Goal: Information Seeking & Learning: Learn about a topic

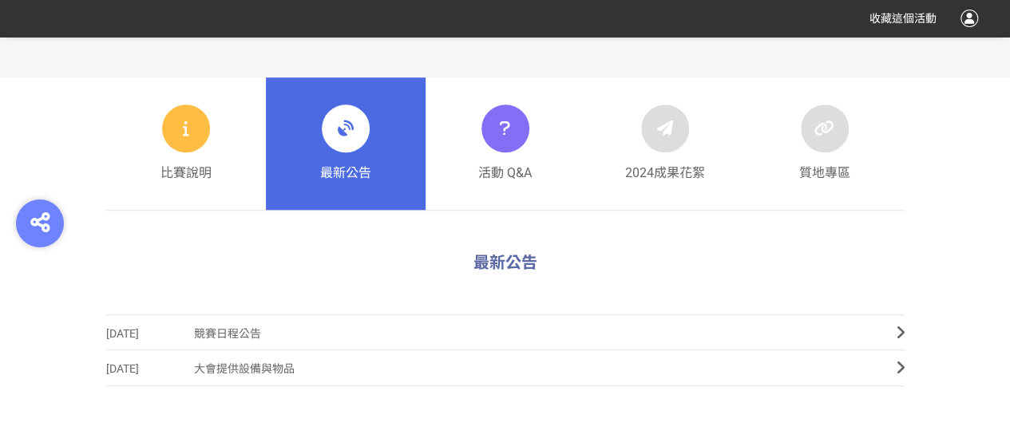
scroll to position [559, 0]
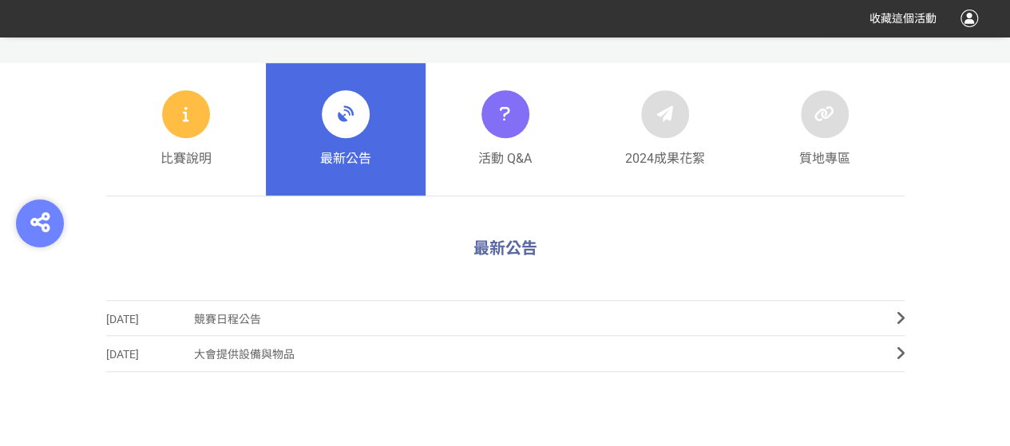
scroll to position [399, 0]
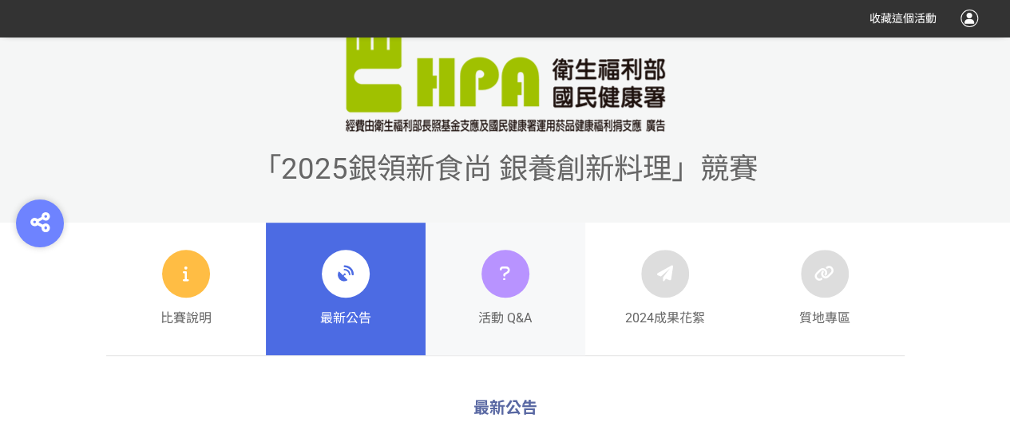
click at [502, 265] on icon at bounding box center [505, 274] width 23 height 29
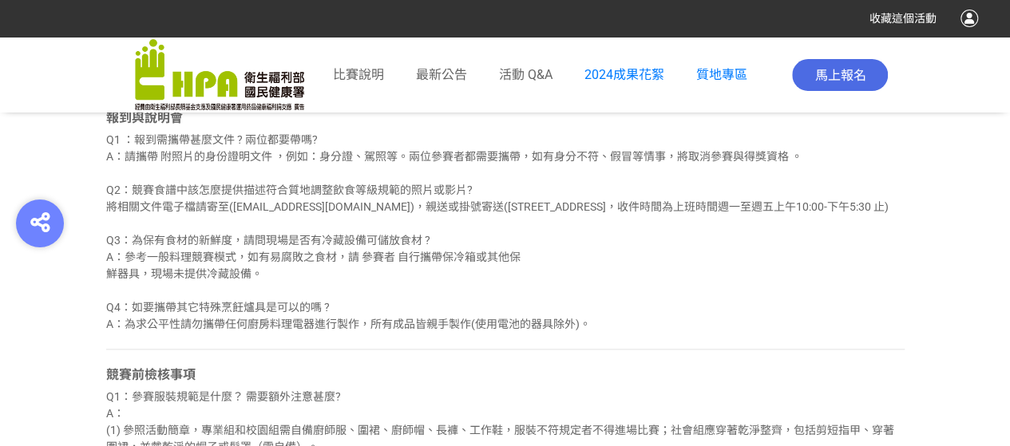
scroll to position [799, 0]
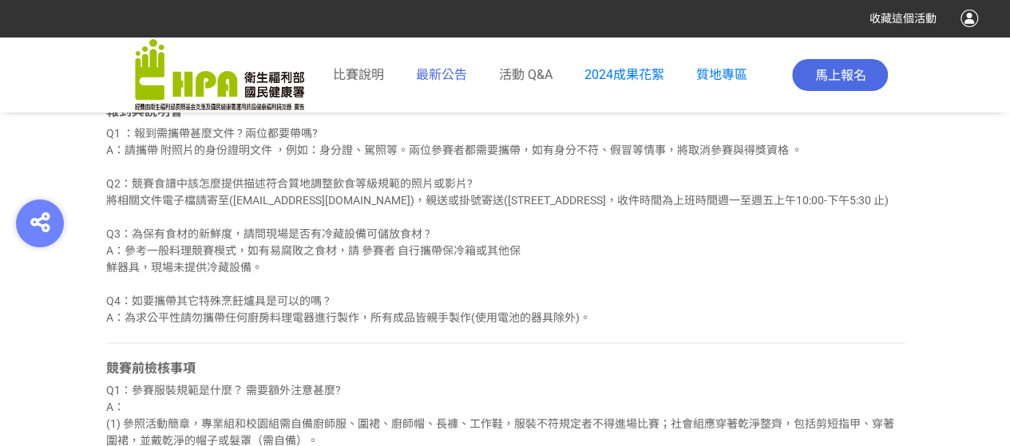
click at [454, 73] on span "最新公告" at bounding box center [441, 74] width 51 height 15
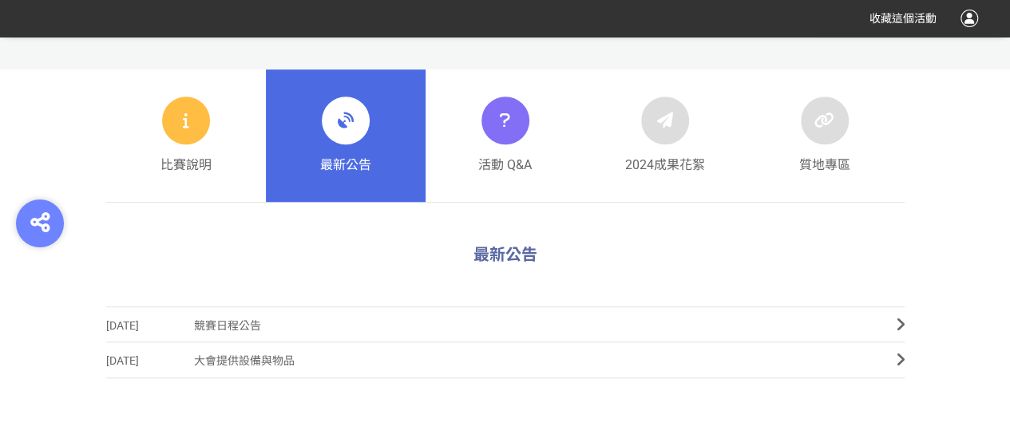
scroll to position [559, 0]
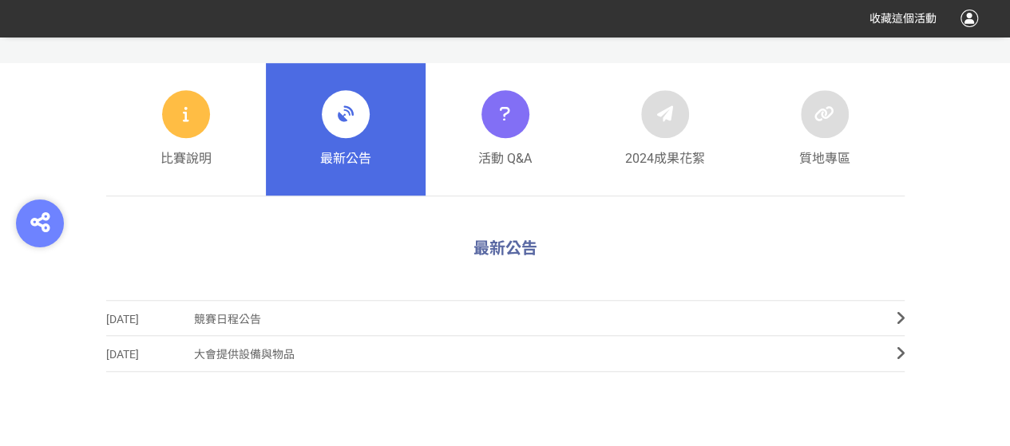
click at [886, 319] on link "[DATE] 競賽日程公告" at bounding box center [505, 318] width 799 height 36
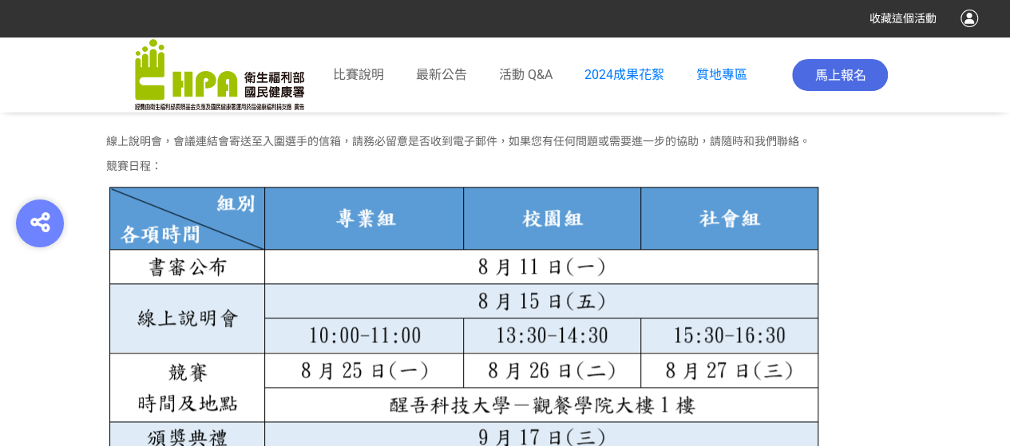
scroll to position [923, 0]
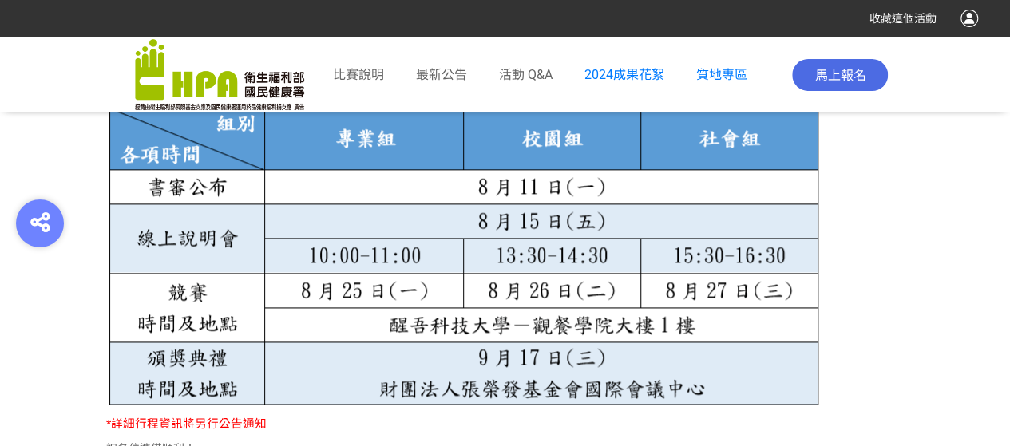
click at [574, 192] on img at bounding box center [463, 255] width 714 height 304
click at [518, 255] on img at bounding box center [463, 255] width 714 height 304
click at [591, 252] on img at bounding box center [463, 255] width 714 height 304
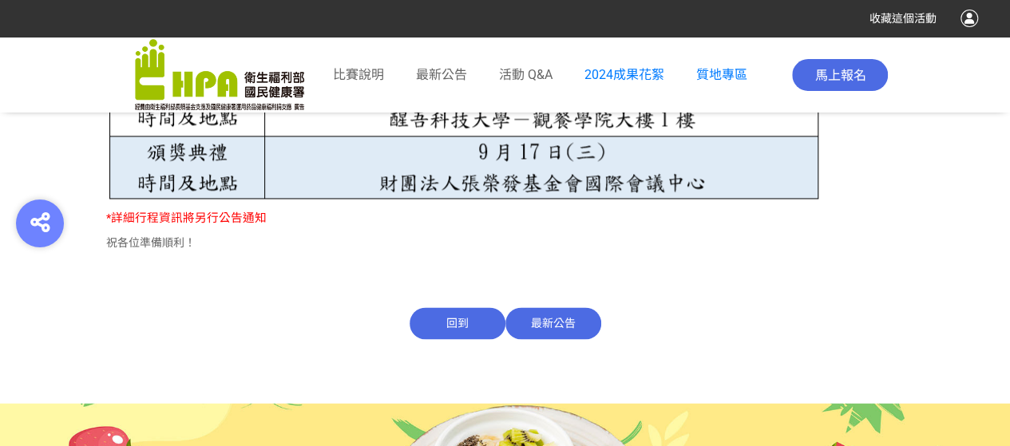
scroll to position [1243, 0]
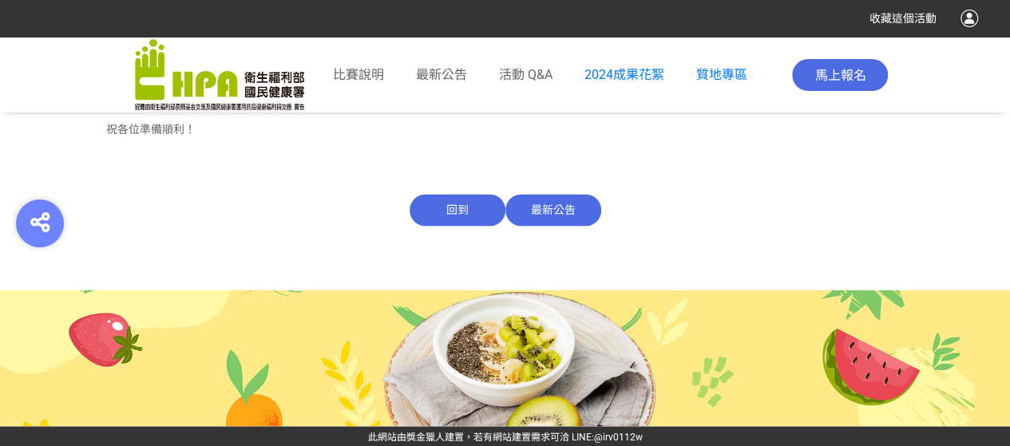
click at [560, 218] on span "最新公告" at bounding box center [554, 210] width 96 height 32
